Goal: Transaction & Acquisition: Purchase product/service

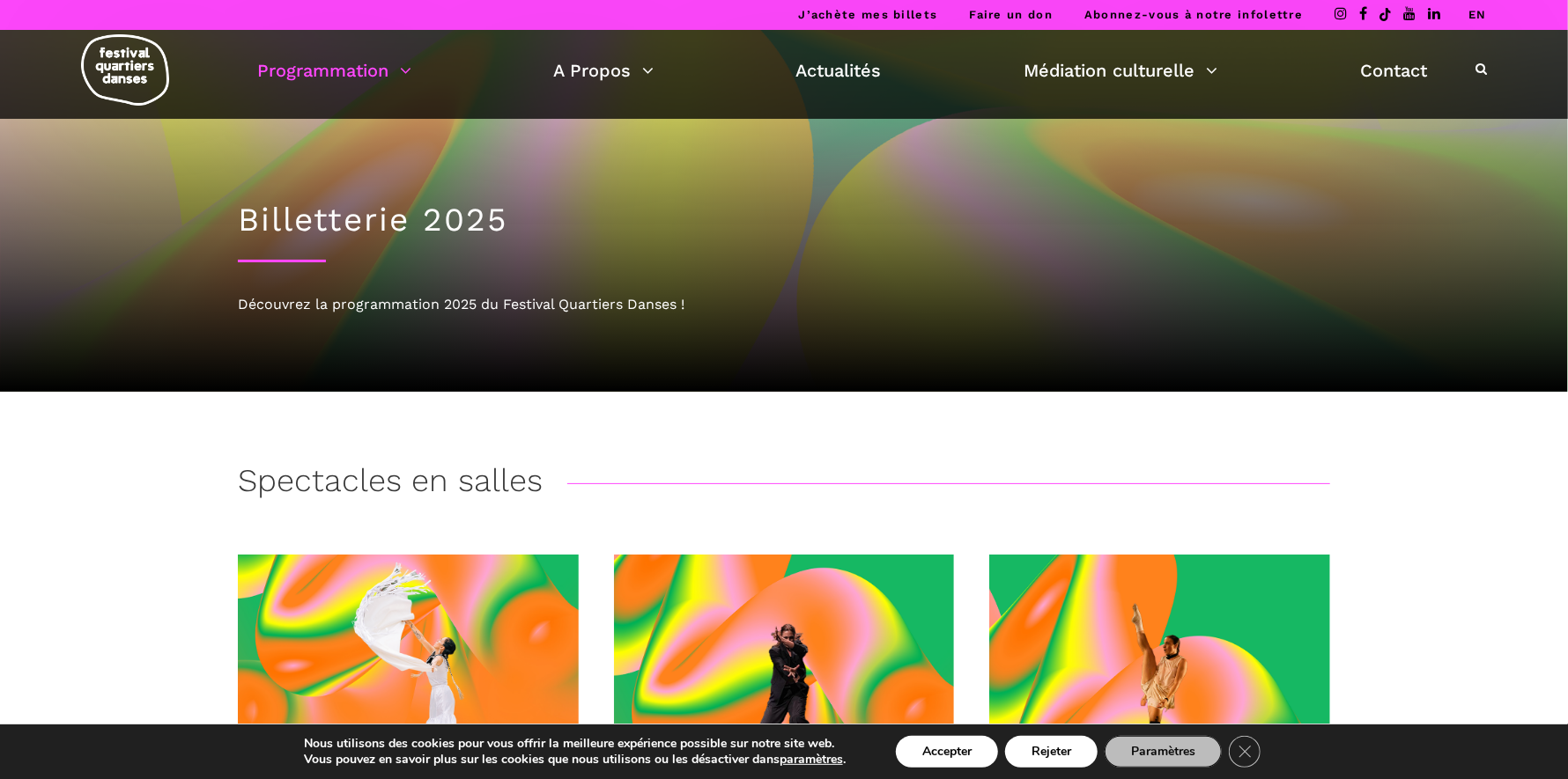
click at [1481, 14] on link "EN" at bounding box center [1477, 14] width 19 height 13
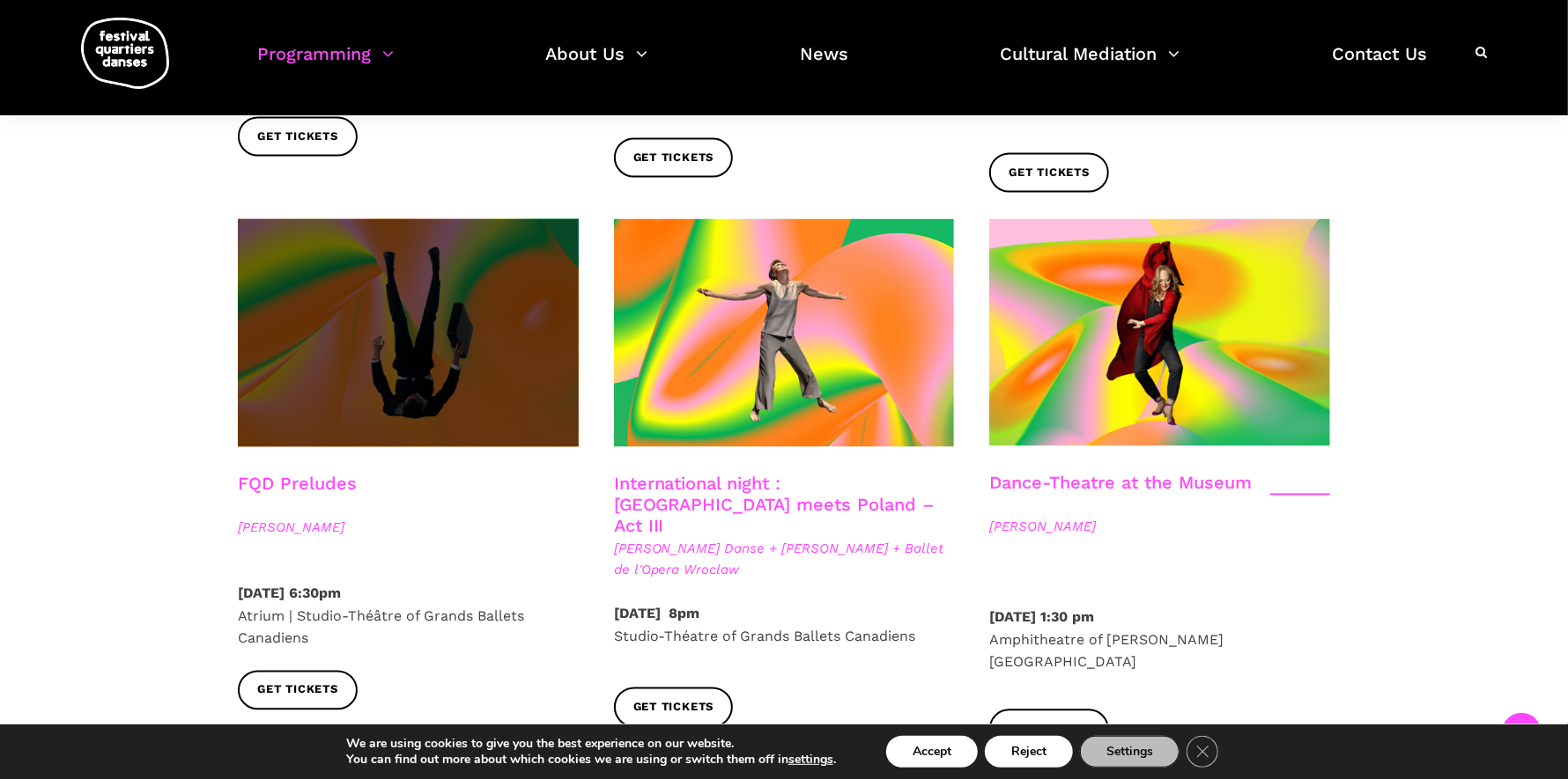
scroll to position [1937, 0]
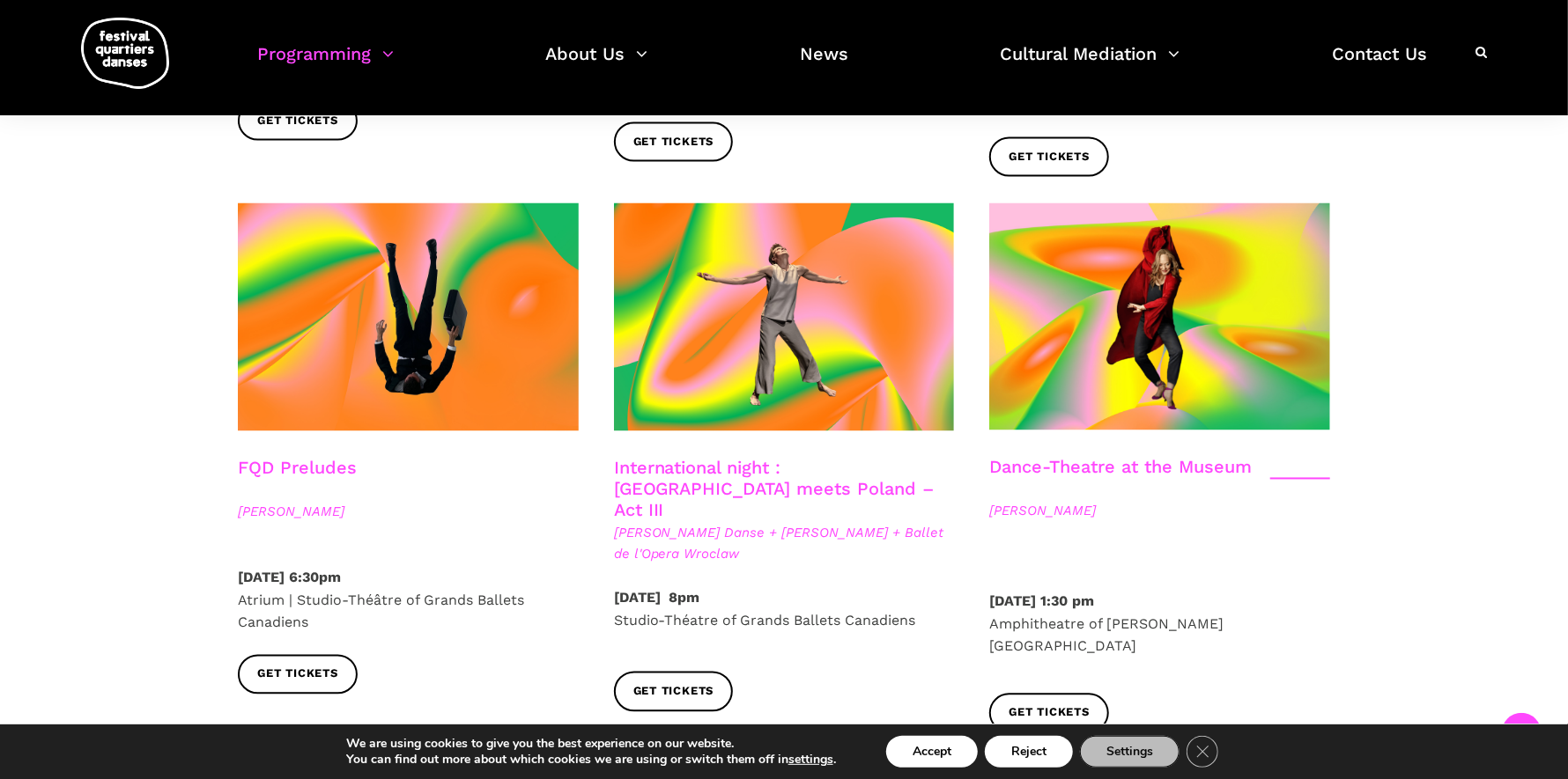
click at [655, 458] on link "International night : Montreal meets Poland – Act III" at bounding box center [774, 490] width 320 height 63
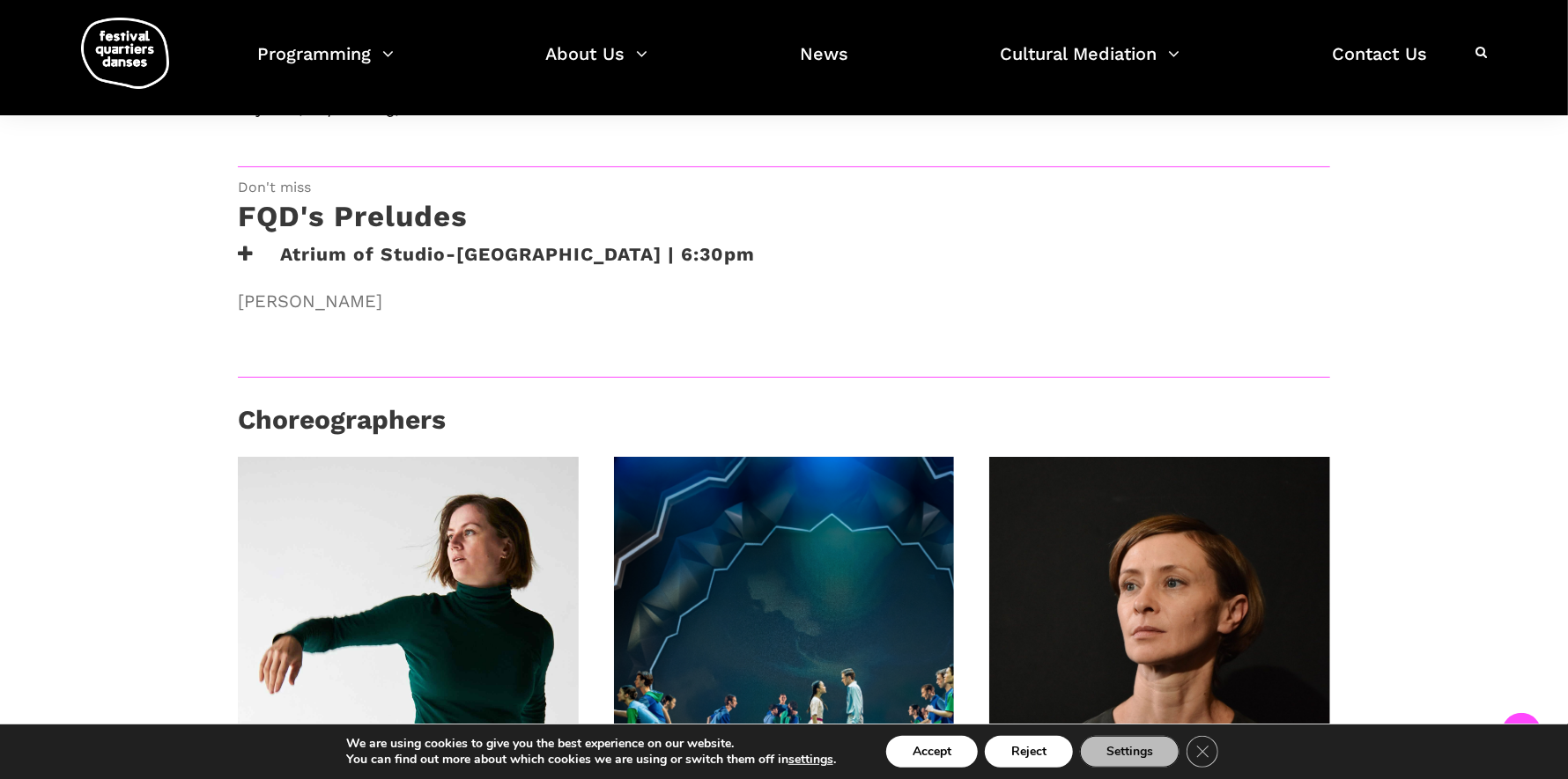
scroll to position [1231, 0]
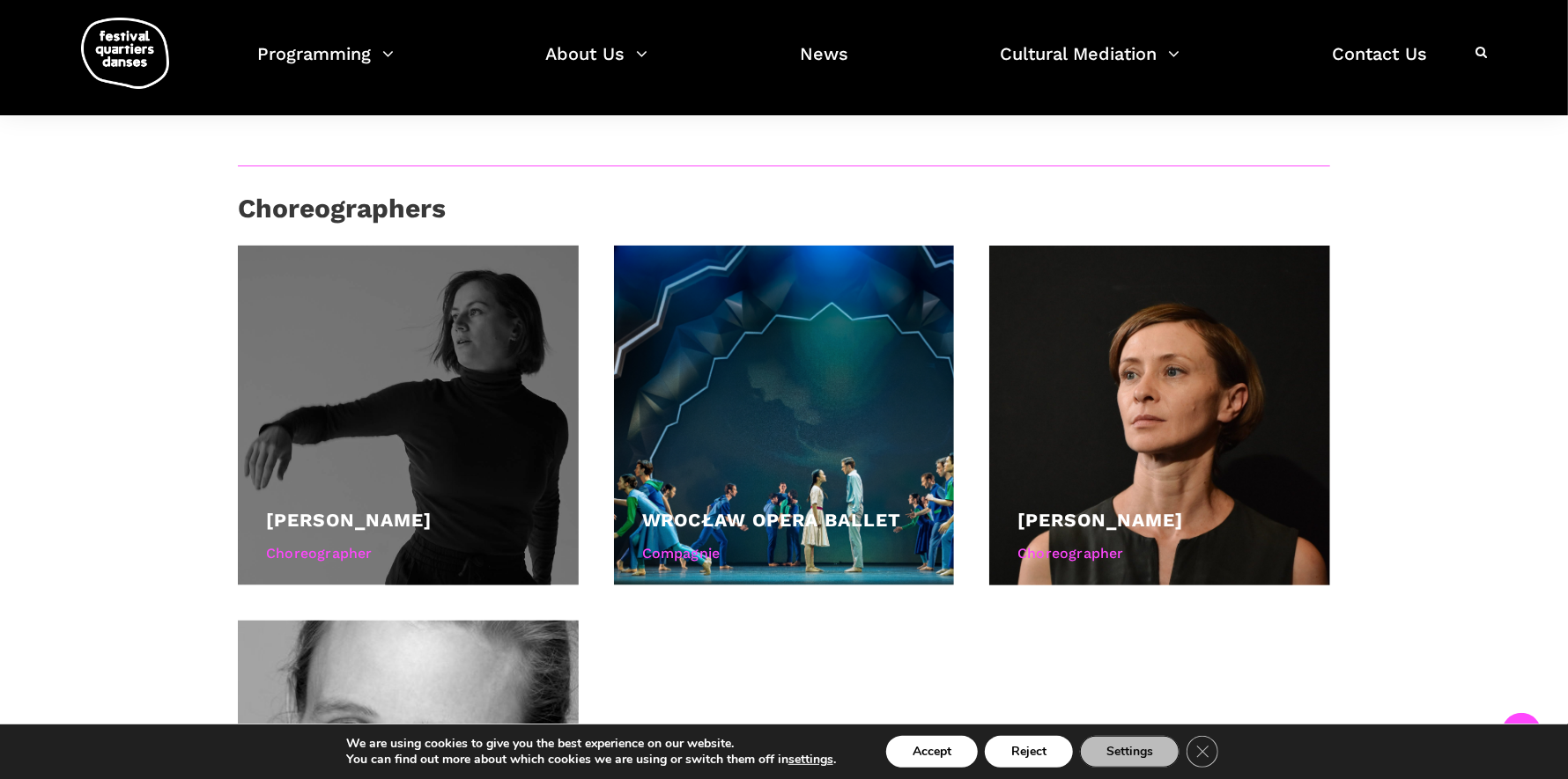
drag, startPoint x: 385, startPoint y: 382, endPoint x: 246, endPoint y: 311, distance: 156.1
click at [383, 382] on div at bounding box center [408, 415] width 341 height 341
click at [360, 355] on div at bounding box center [408, 415] width 341 height 341
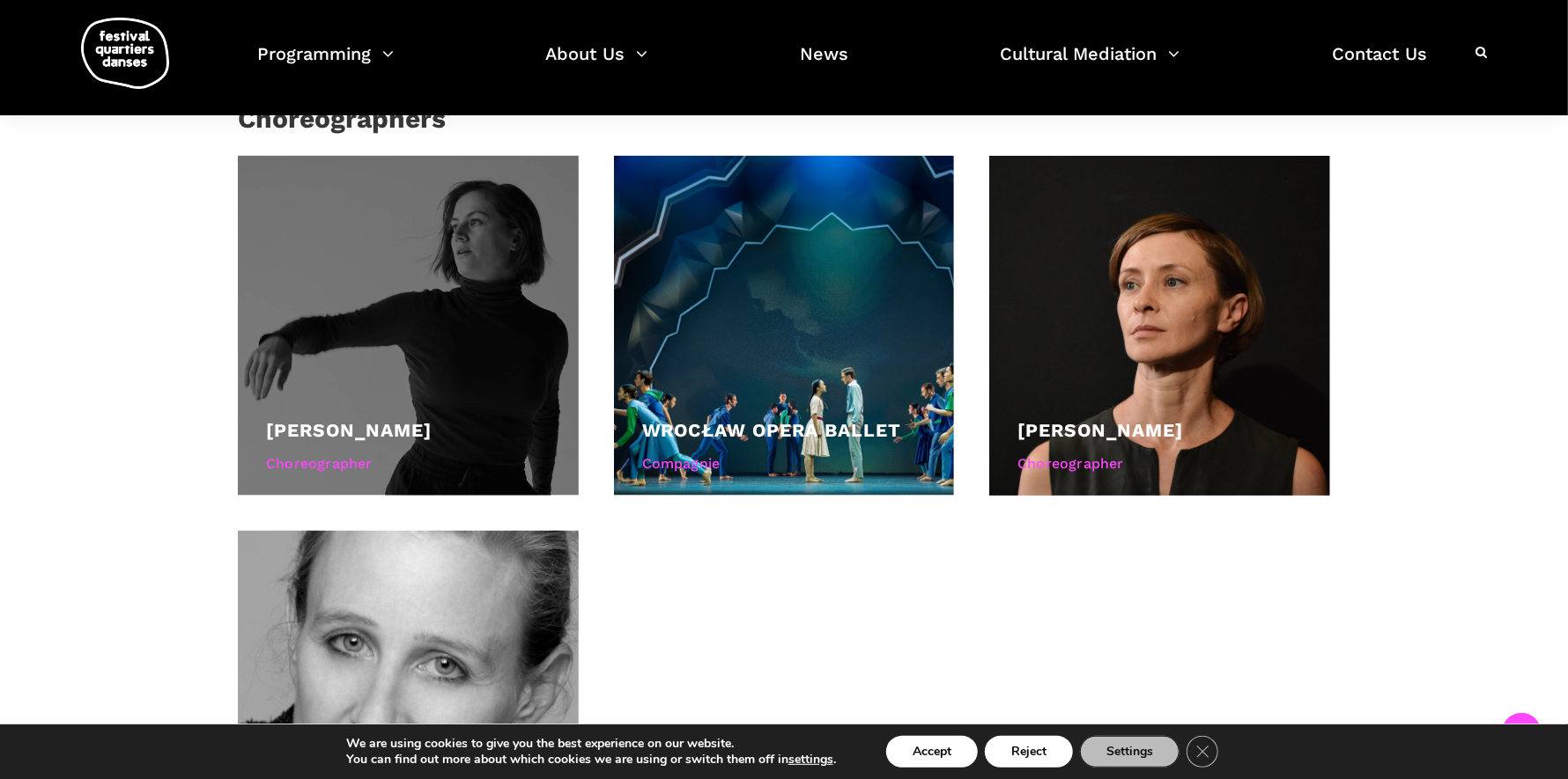
scroll to position [1319, 0]
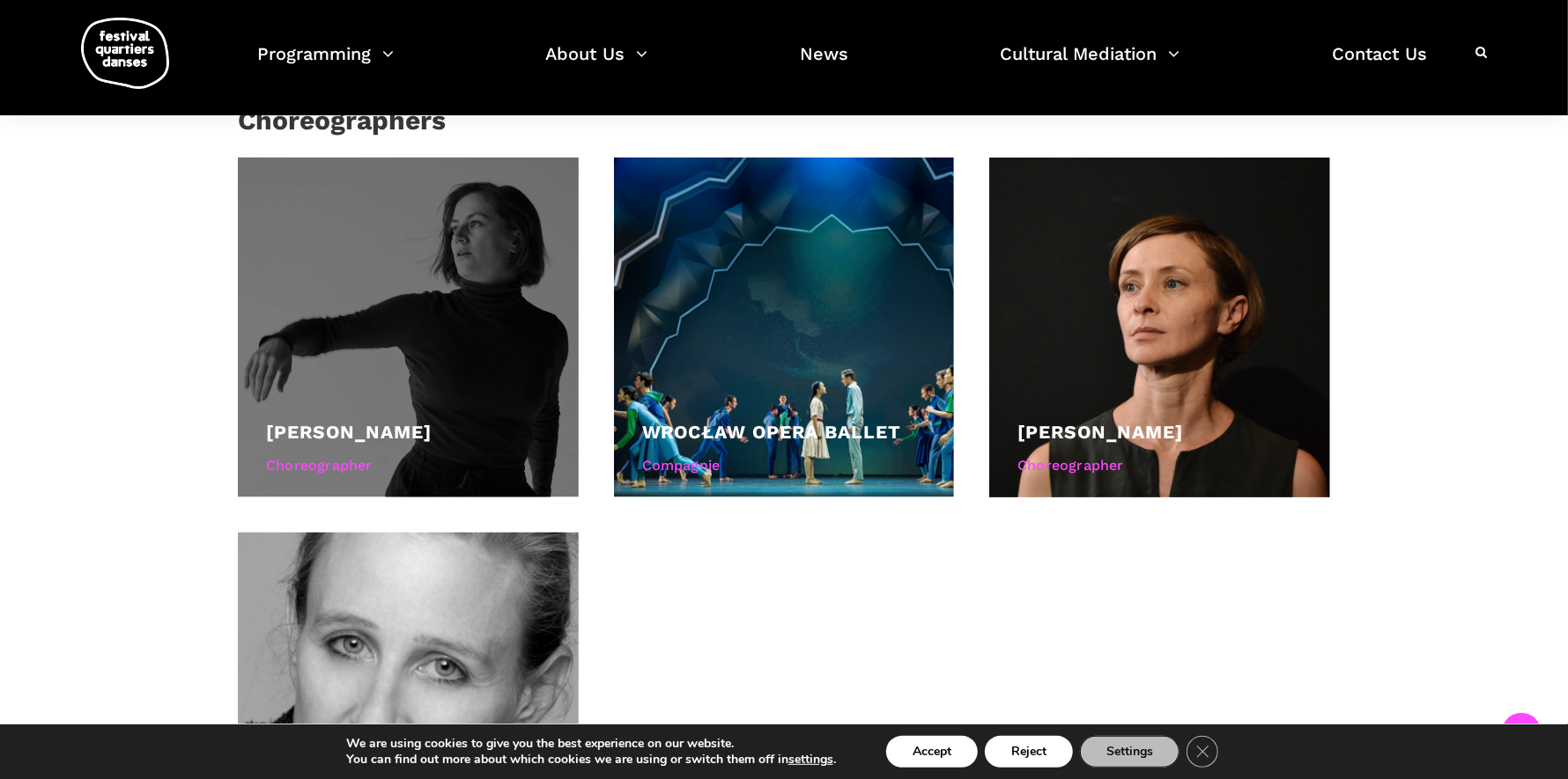
click at [370, 360] on div at bounding box center [408, 327] width 341 height 341
click at [320, 443] on div "Hélène Simoneau" at bounding box center [408, 432] width 285 height 30
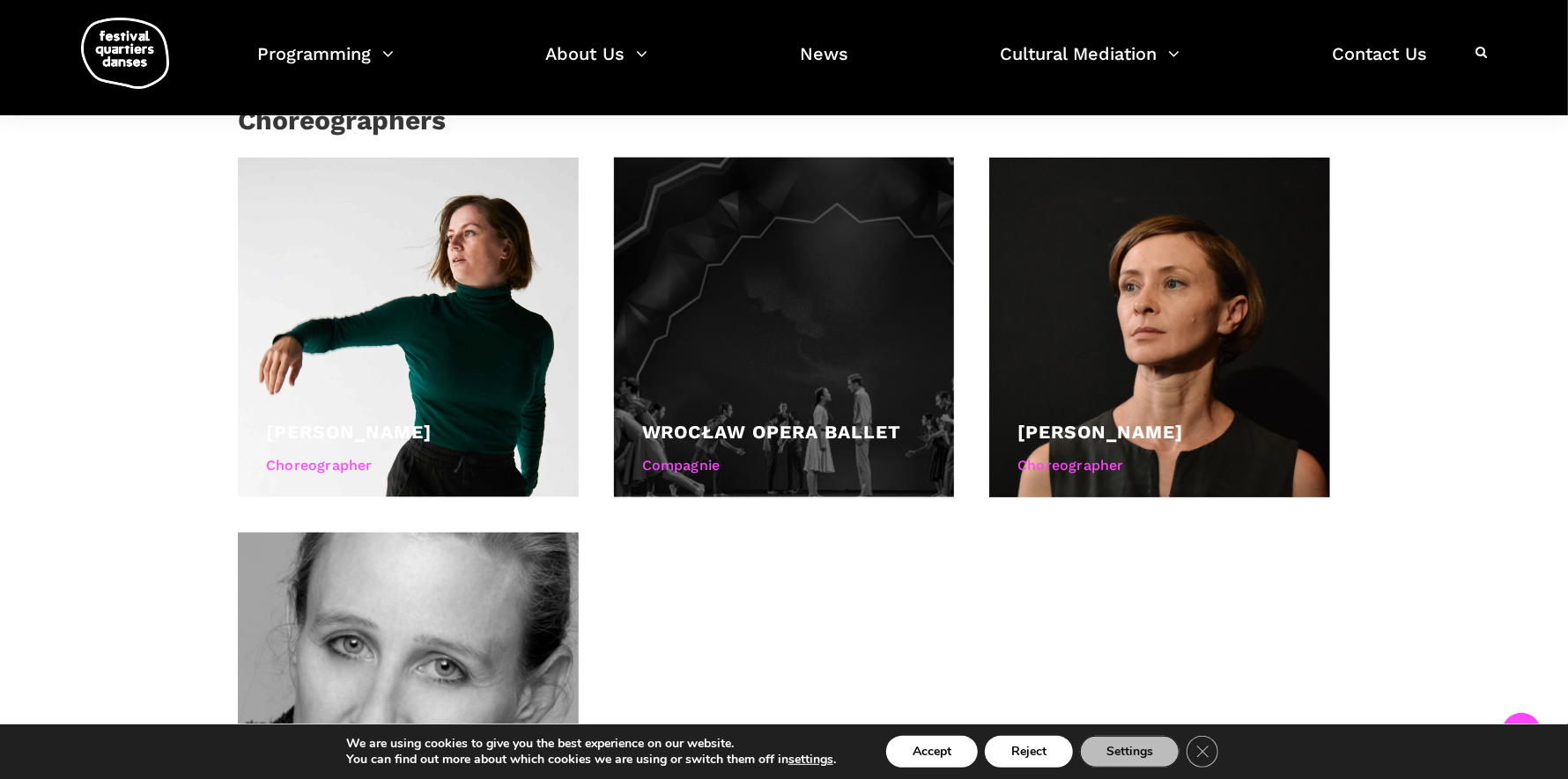
click at [686, 354] on div at bounding box center [784, 327] width 341 height 341
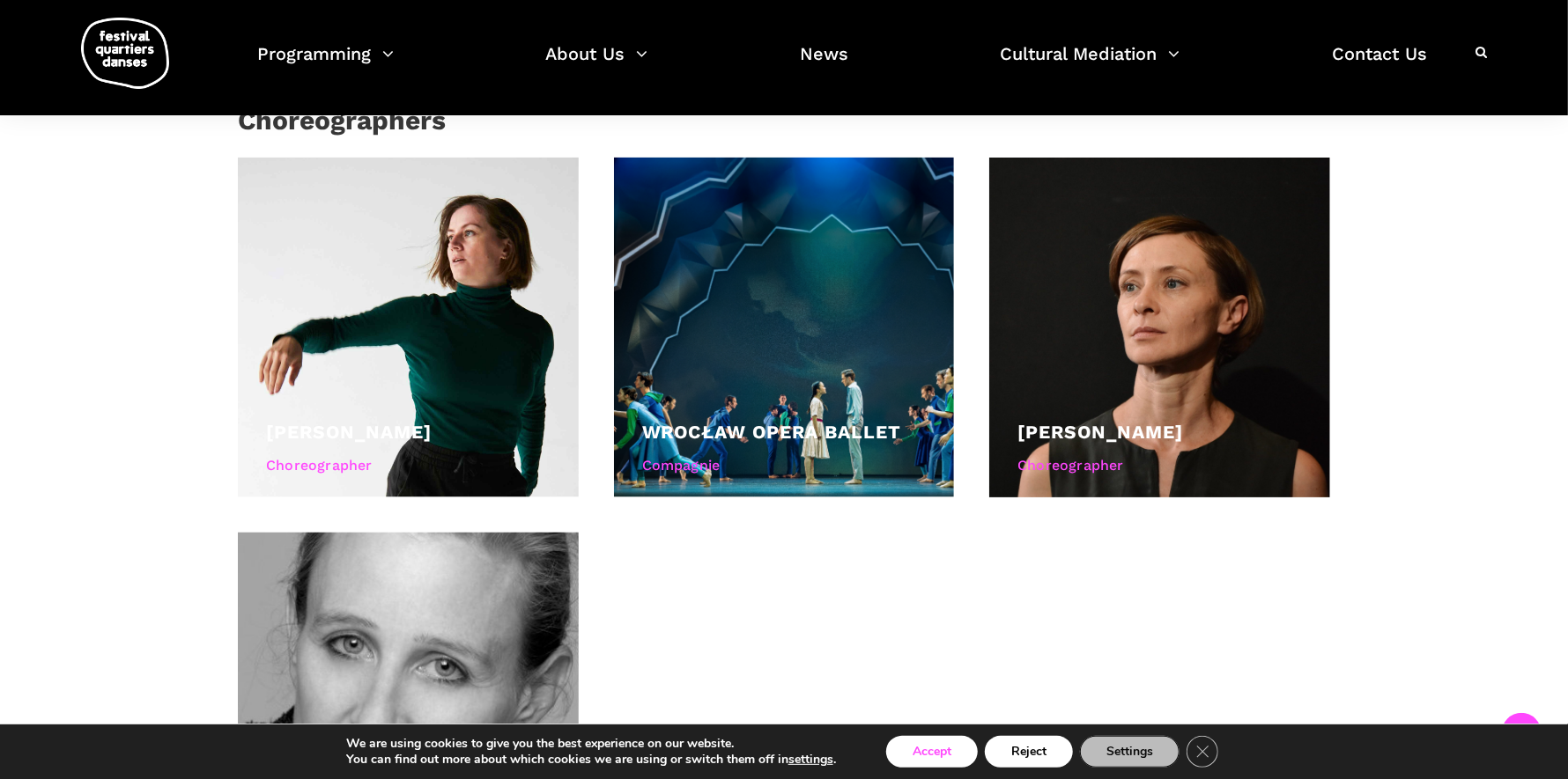
click at [928, 747] on button "Accept" at bounding box center [931, 752] width 91 height 32
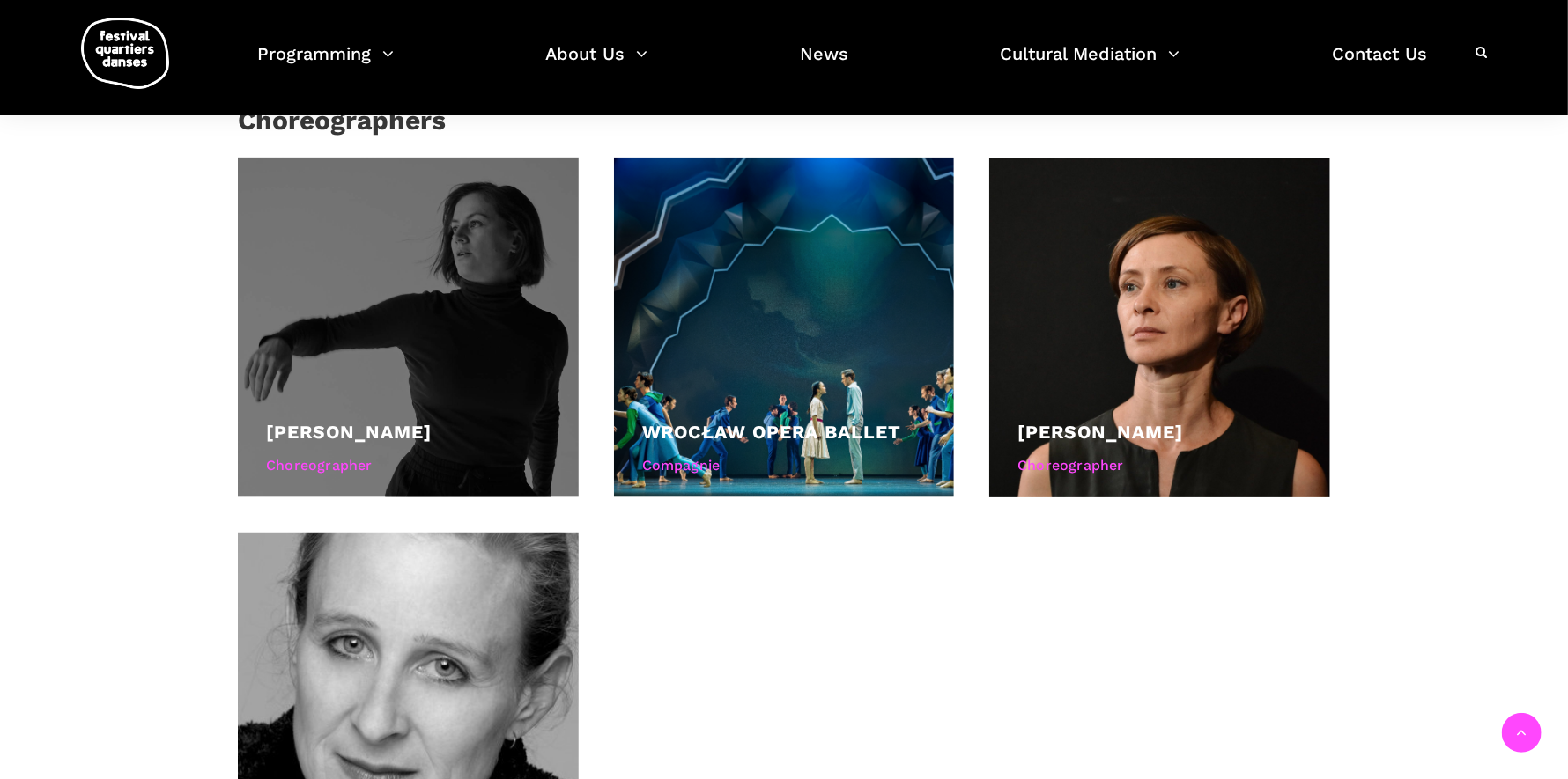
click at [392, 320] on div at bounding box center [408, 327] width 341 height 341
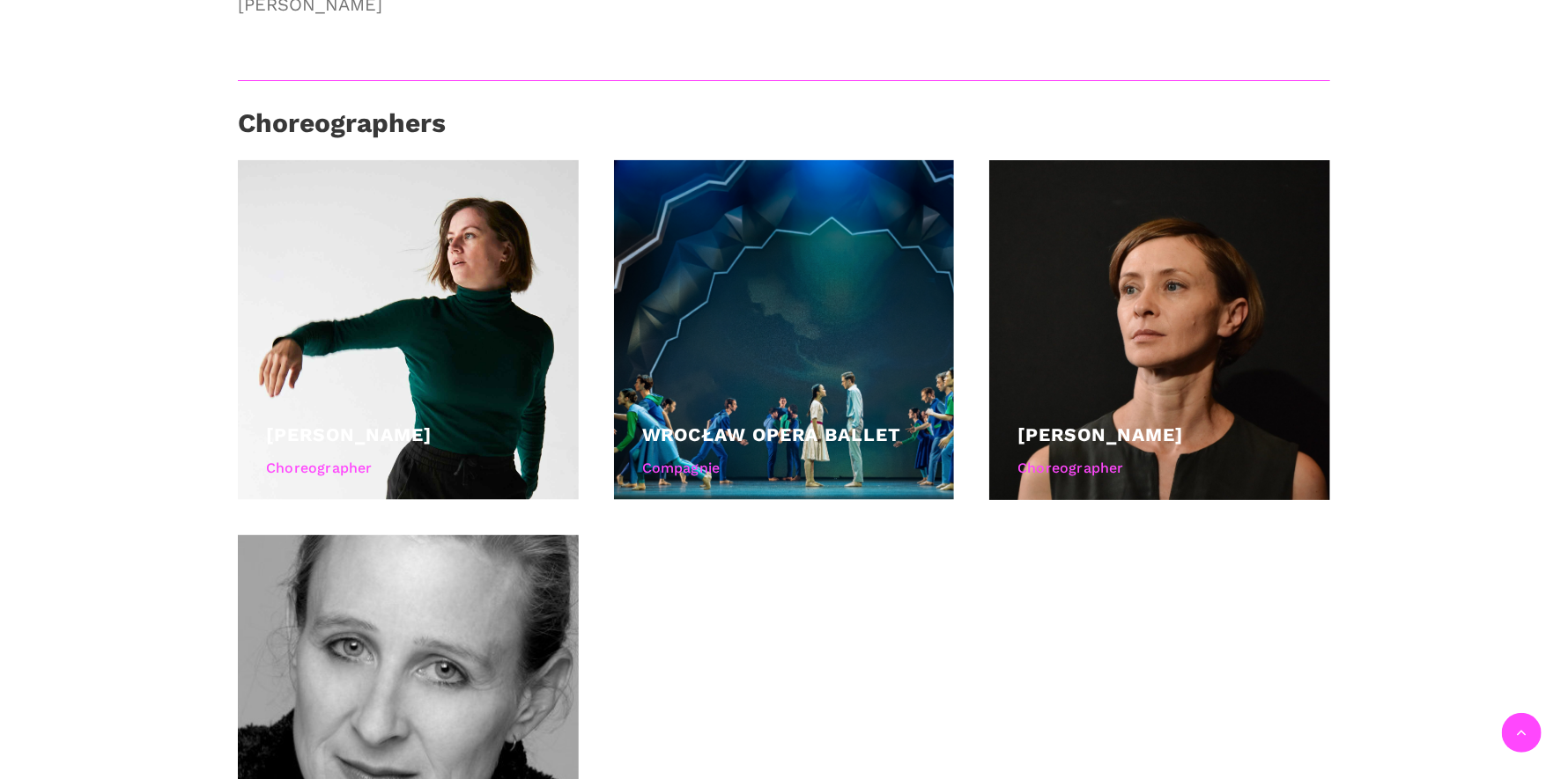
drag, startPoint x: 0, startPoint y: 0, endPoint x: 792, endPoint y: 560, distance: 970.0
click at [799, 589] on div "[PERSON_NAME] Choreographer Wrocław Opera Ballet Compagnie [PERSON_NAME] Choreo…" at bounding box center [784, 536] width 1127 height 751
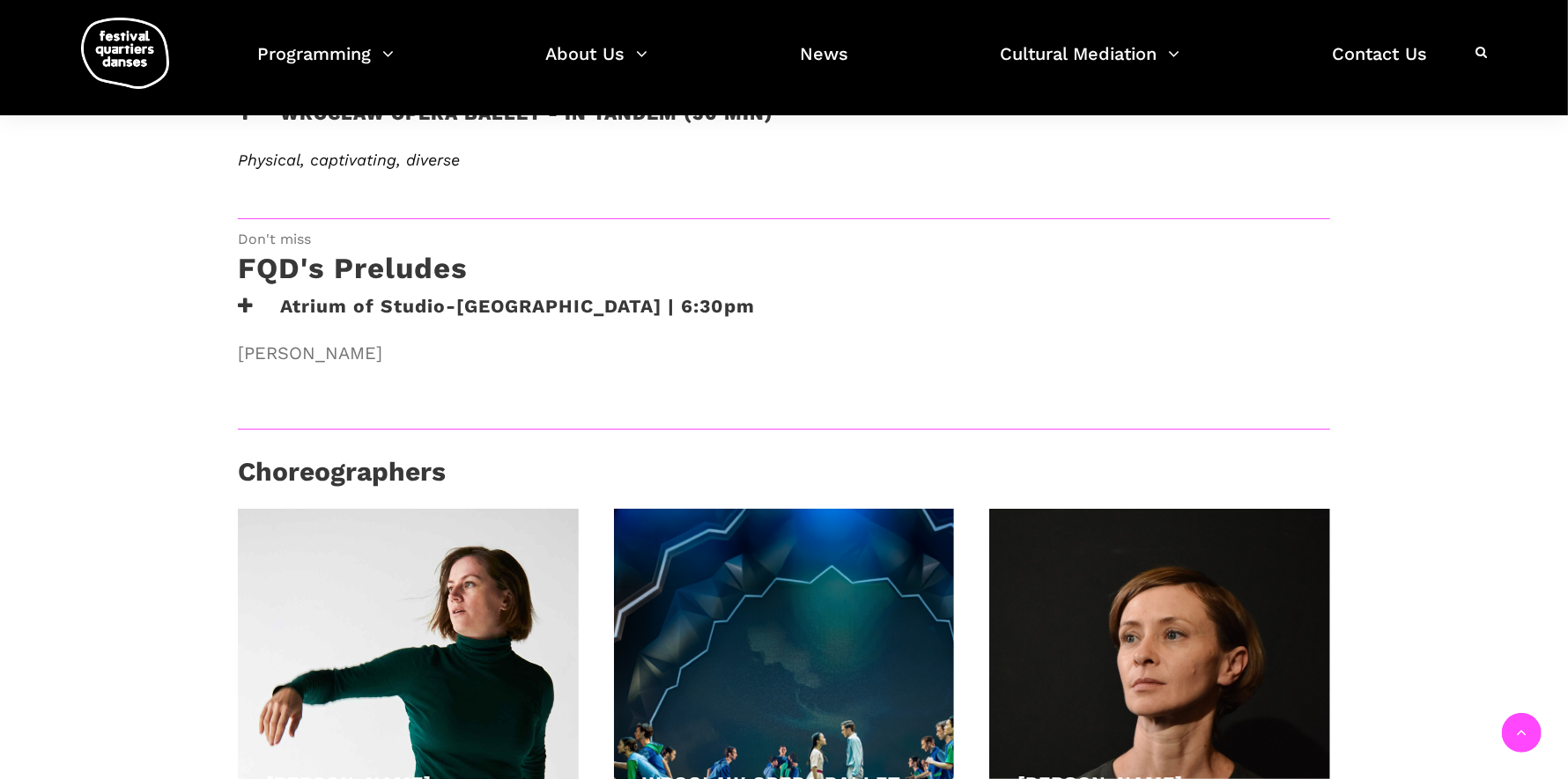
scroll to position [1319, 0]
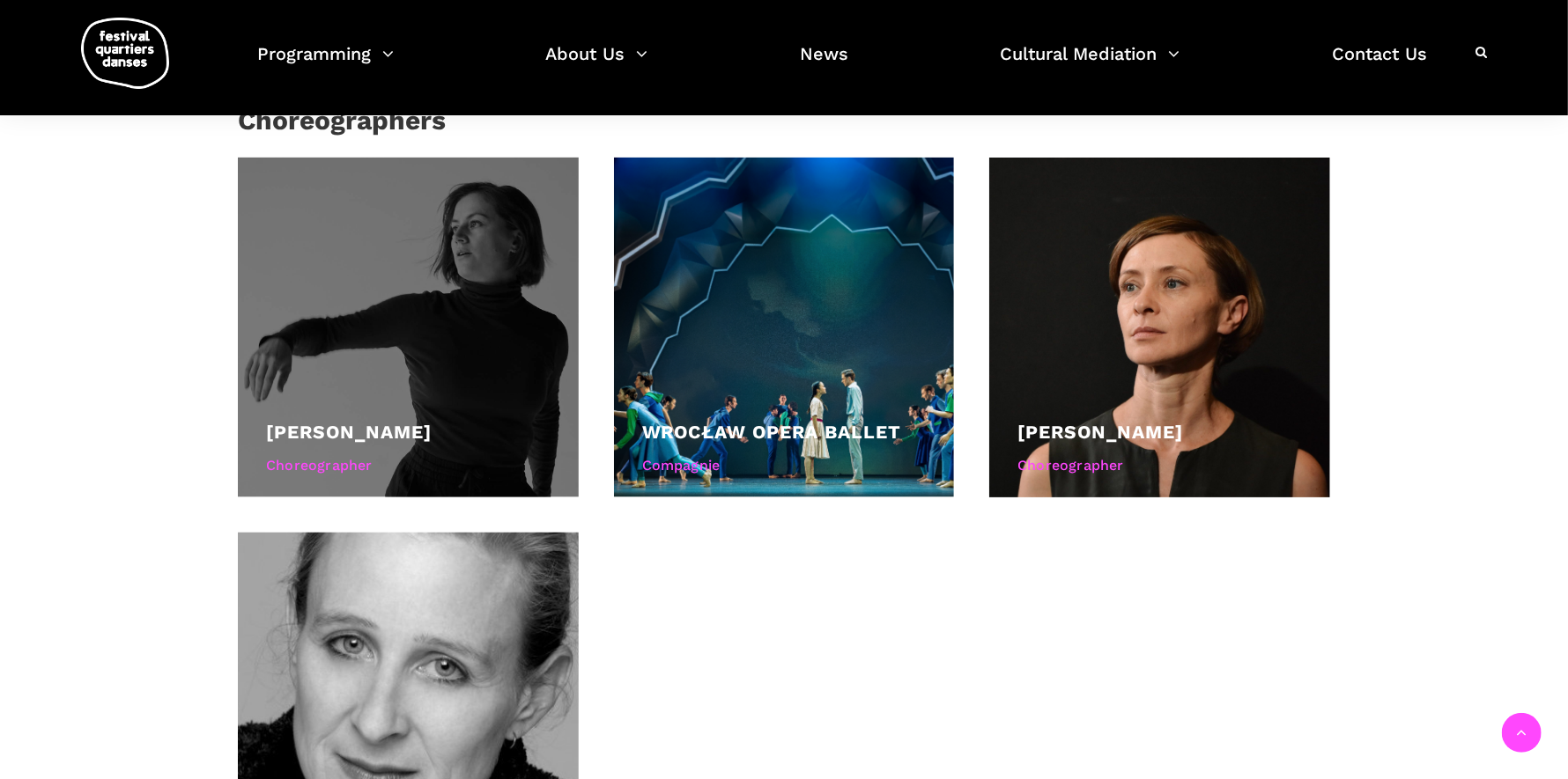
click at [389, 307] on div at bounding box center [408, 327] width 341 height 341
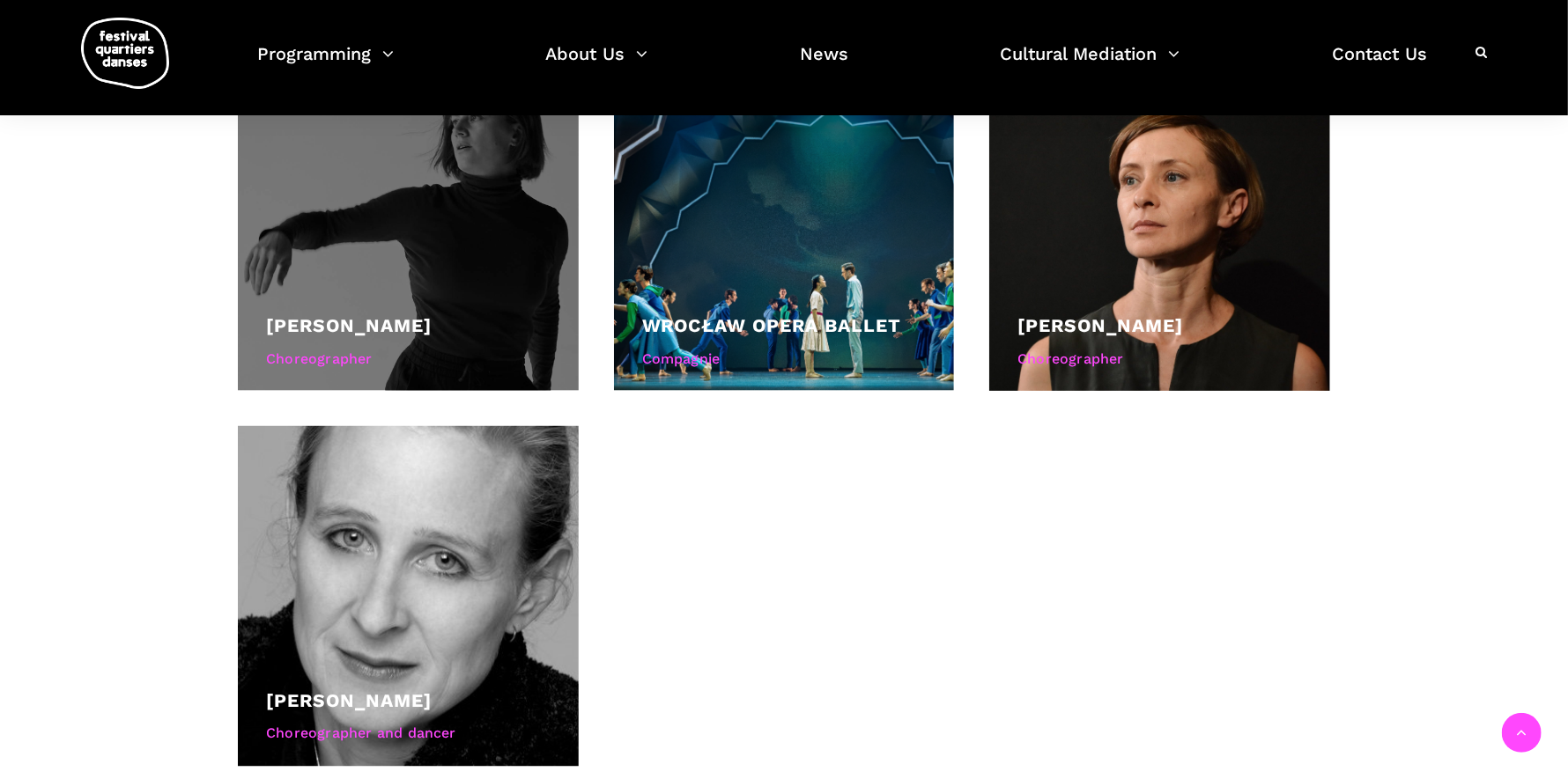
scroll to position [1583, 0]
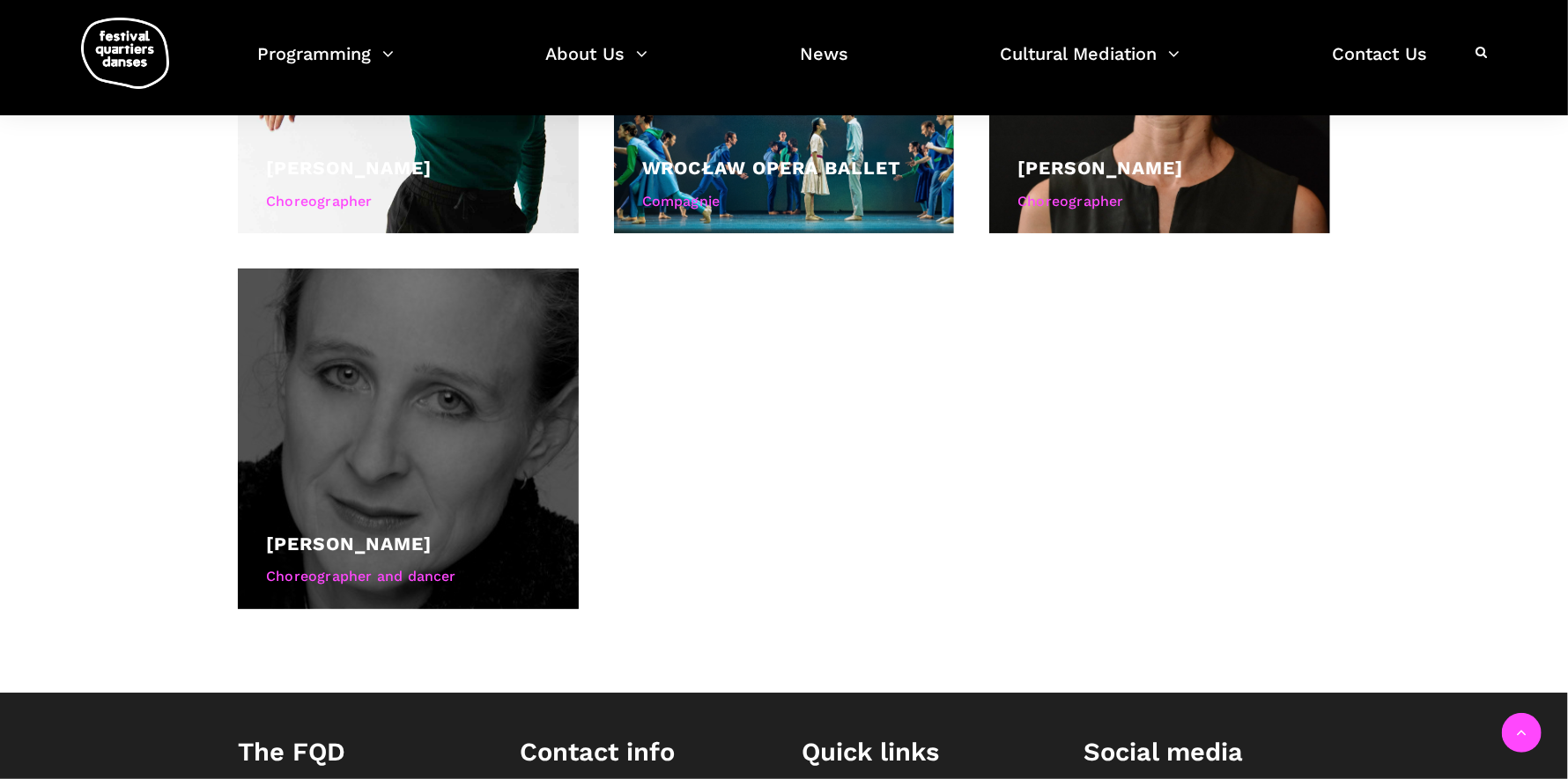
click at [400, 361] on div at bounding box center [408, 438] width 341 height 341
click at [359, 556] on div "[PERSON_NAME] Choreographer and dancer" at bounding box center [408, 562] width 285 height 66
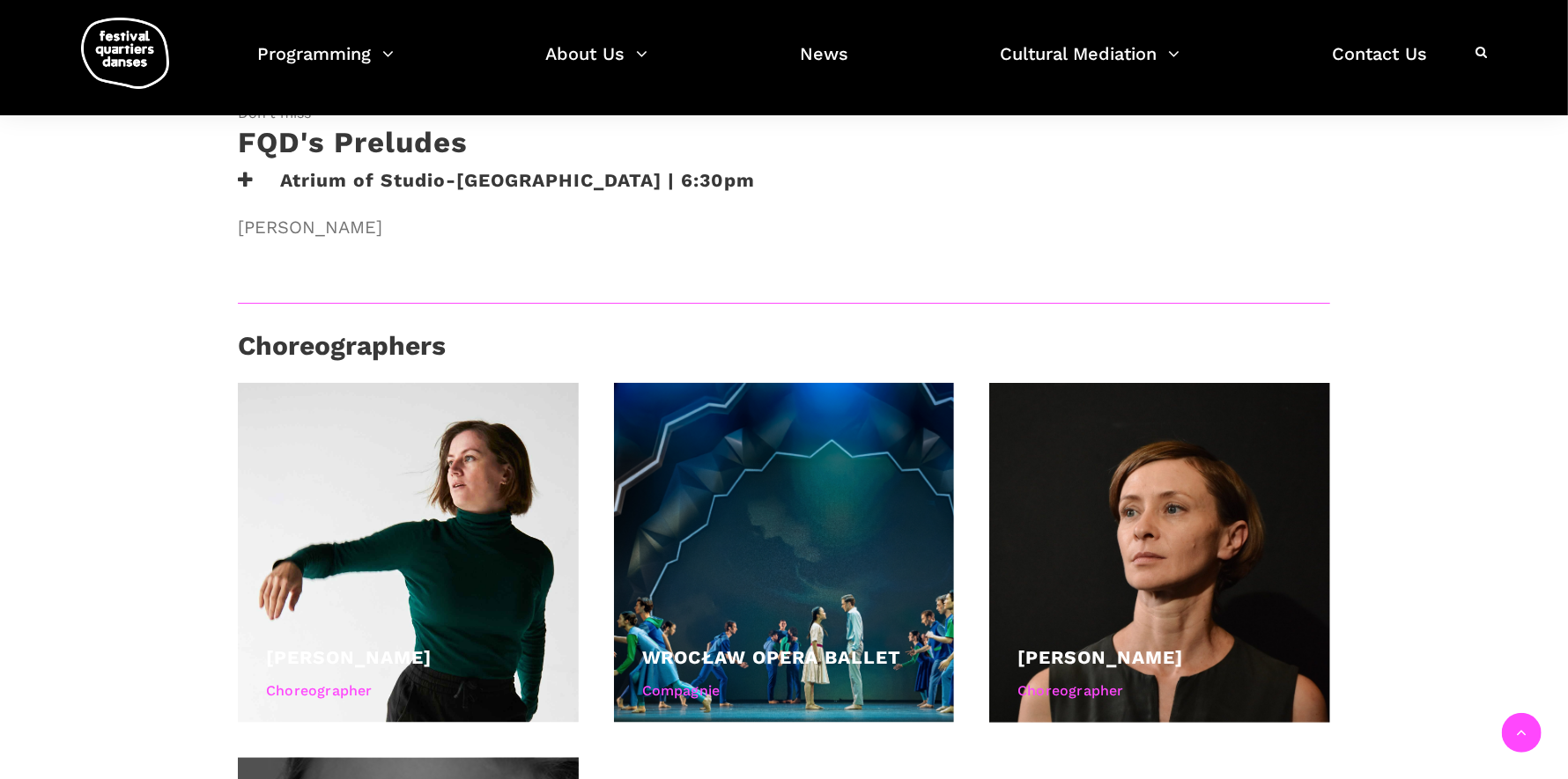
scroll to position [1056, 0]
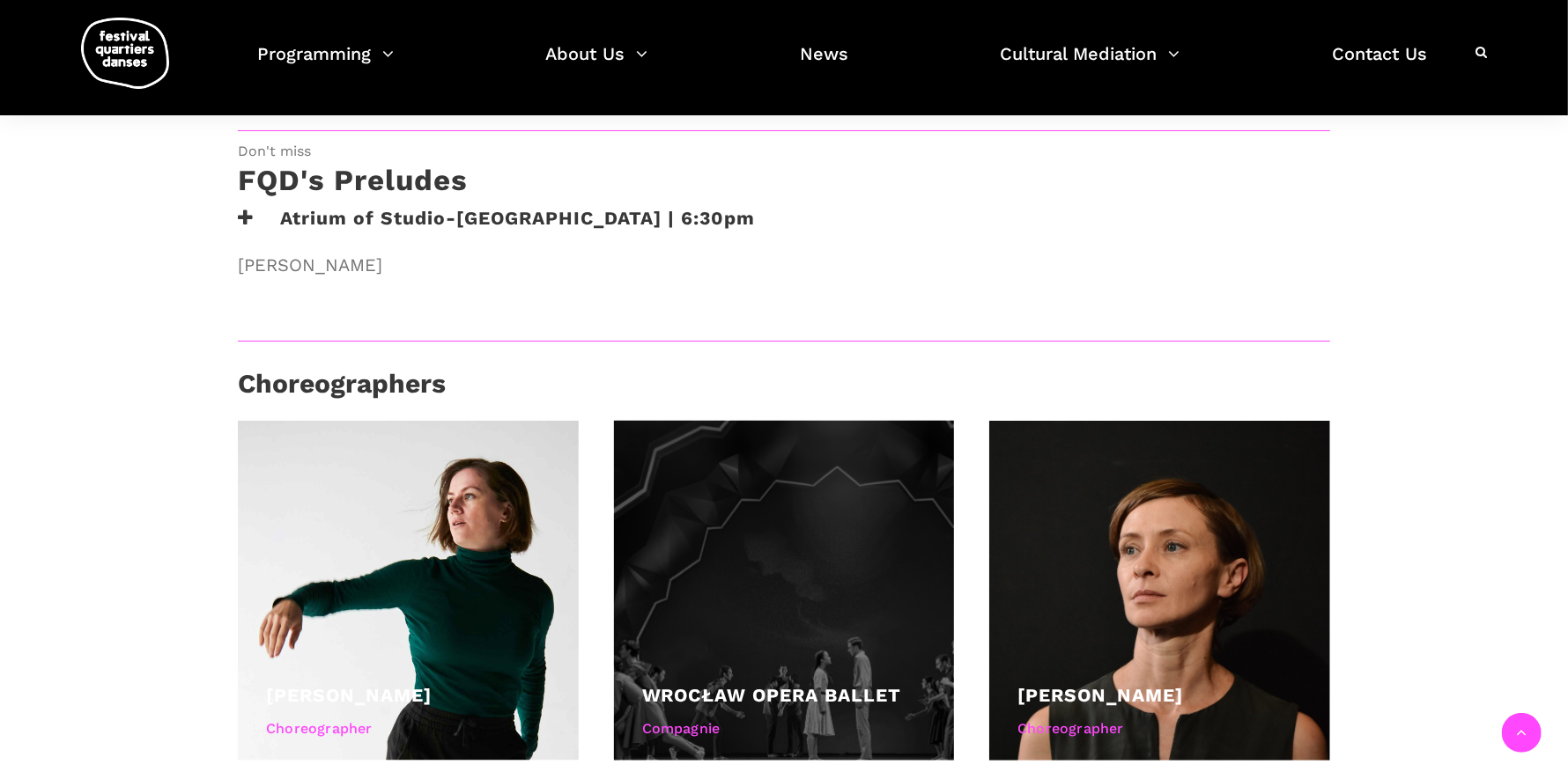
click at [721, 504] on div at bounding box center [784, 591] width 341 height 341
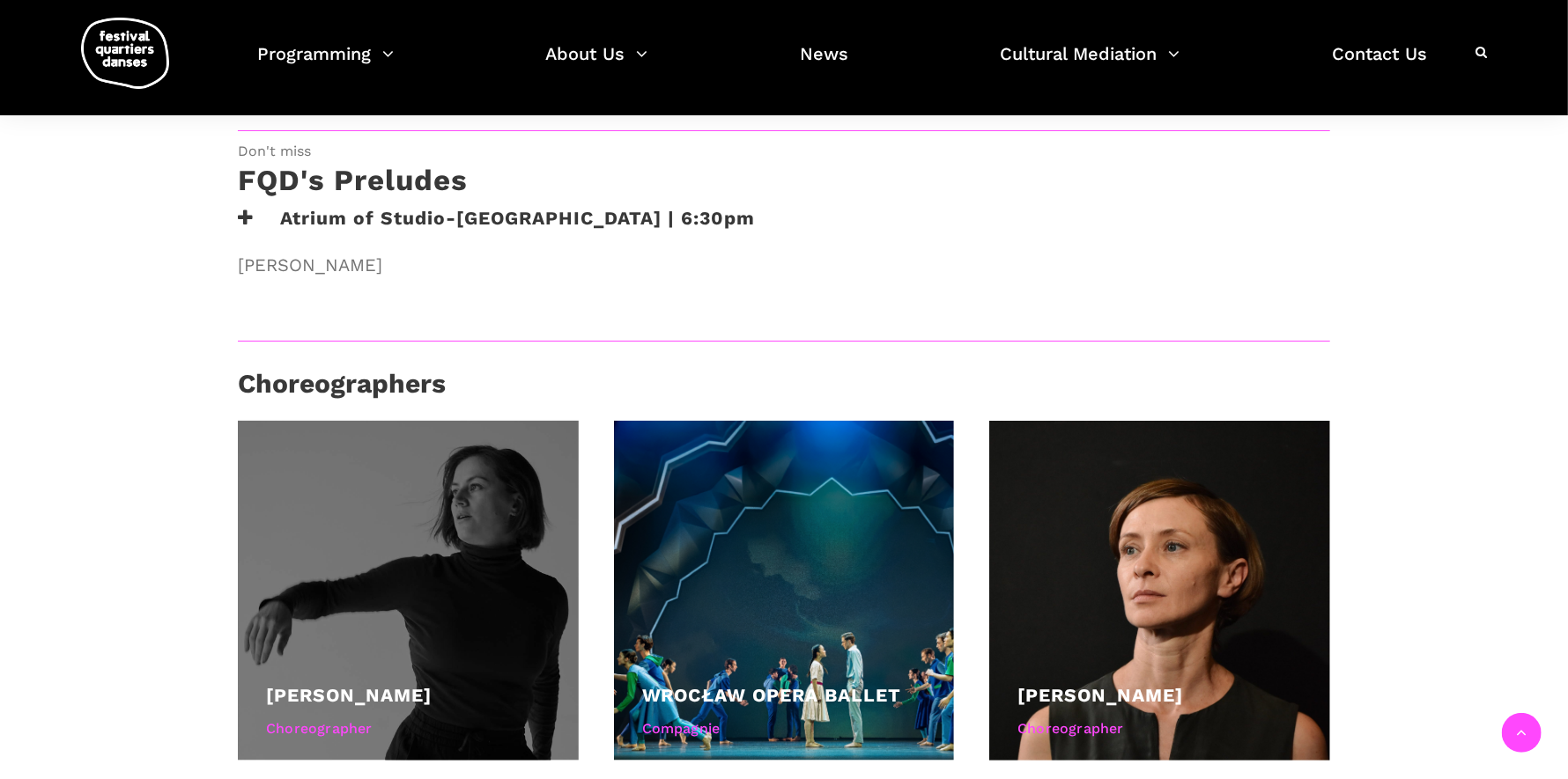
click at [420, 540] on div at bounding box center [408, 591] width 341 height 341
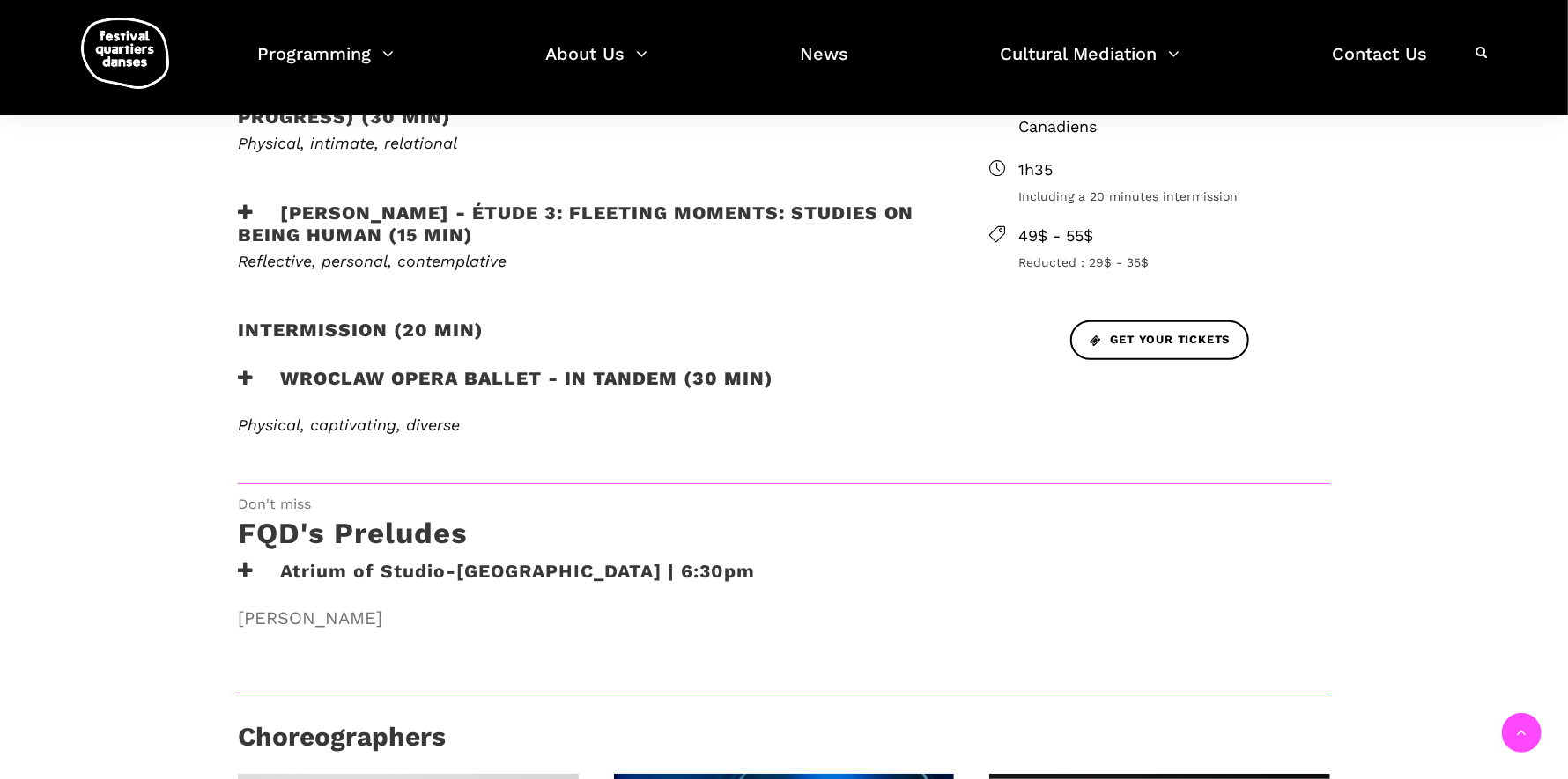
scroll to position [439, 0]
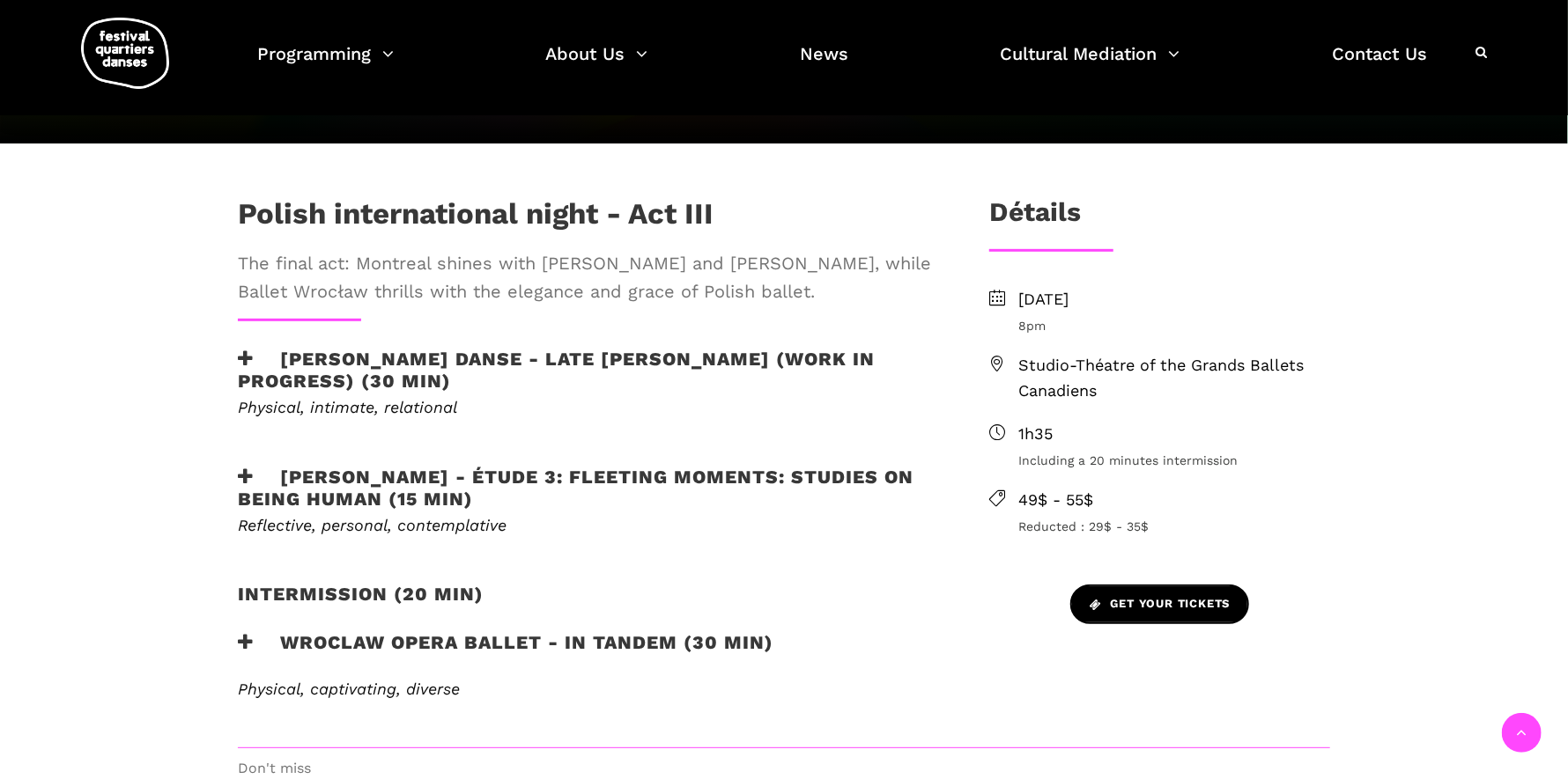
click at [1157, 602] on span "Get your tickets" at bounding box center [1159, 605] width 141 height 19
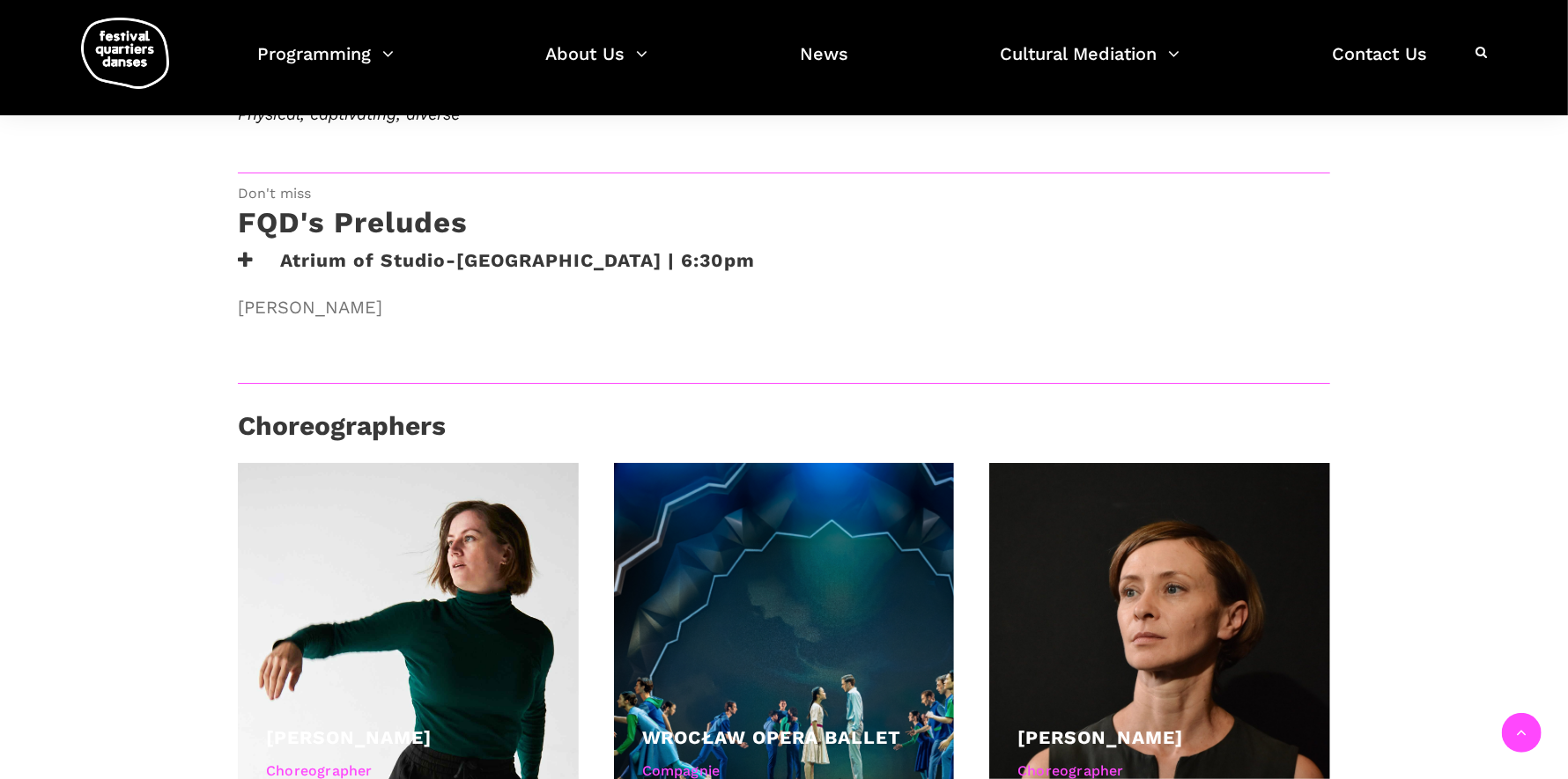
scroll to position [1056, 0]
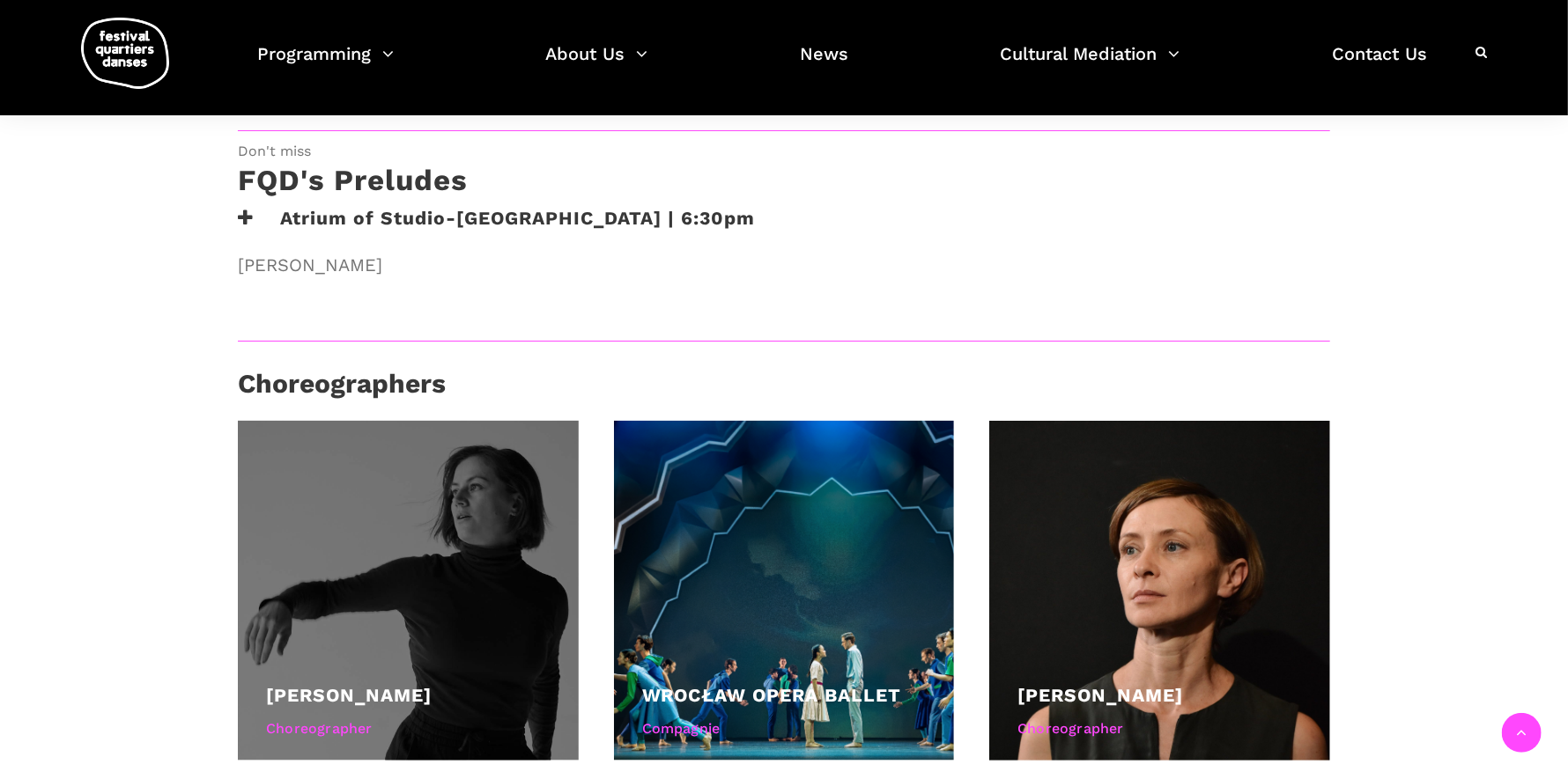
click at [452, 582] on div at bounding box center [408, 591] width 341 height 341
